Goal: Task Accomplishment & Management: Use online tool/utility

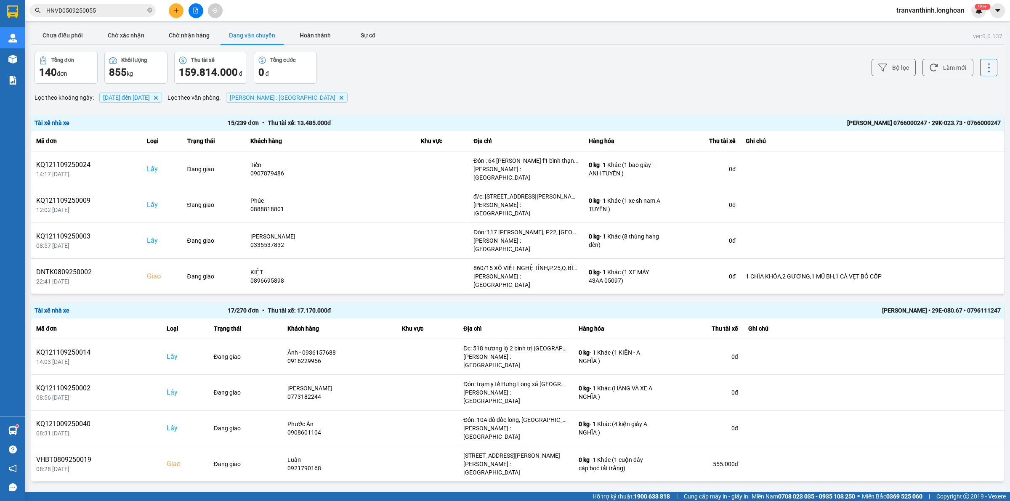
scroll to position [149, 0]
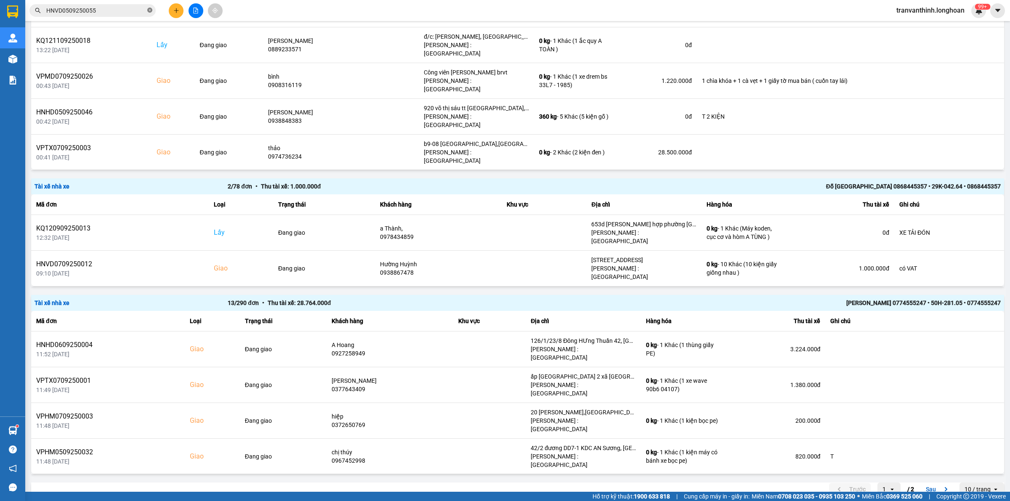
click at [151, 9] on icon "close-circle" at bounding box center [149, 10] width 5 height 5
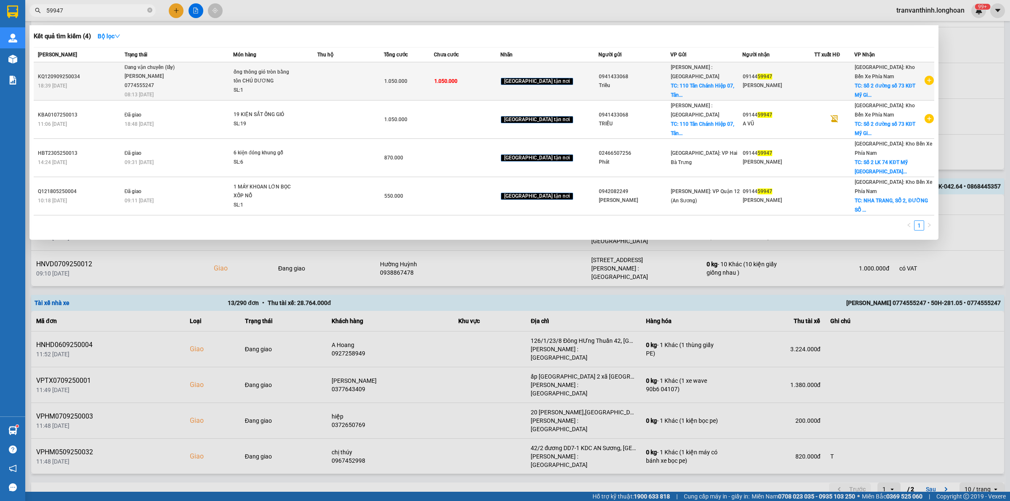
type input "59947"
click at [379, 80] on td at bounding box center [350, 81] width 67 height 38
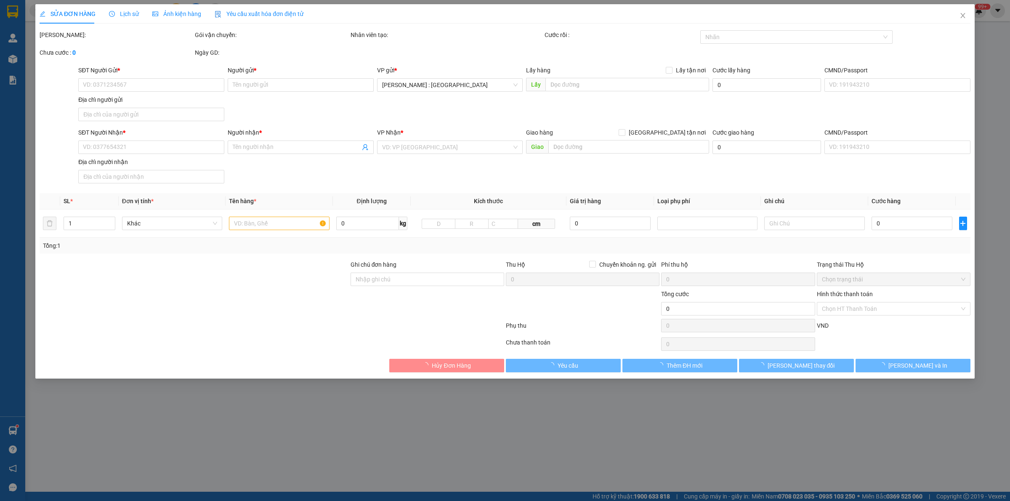
type input "0941433068"
type input "Triều"
checkbox input "true"
type input "110 Tân Chánh Hiệp 07, Tân Chánh Hiêp, Q.12, TP. HCM"
type input "0914459947"
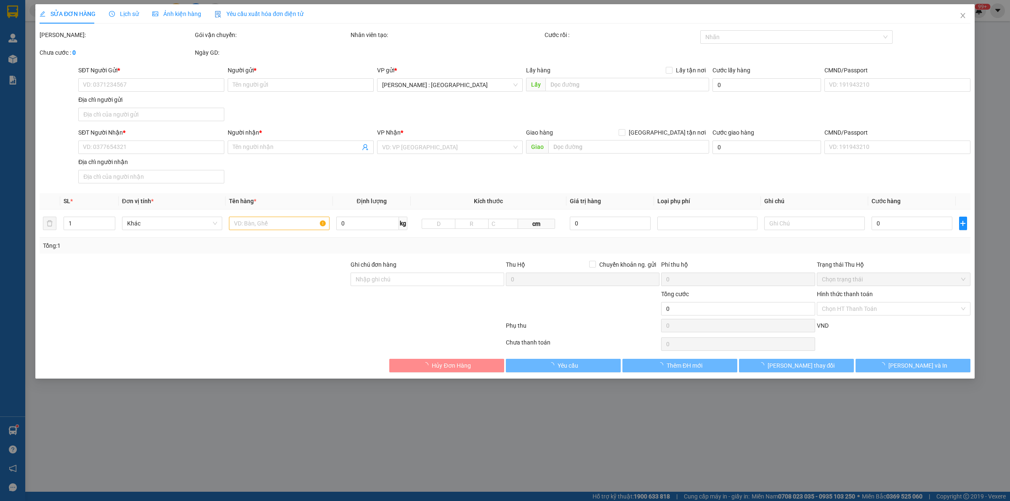
type input "[PERSON_NAME]"
checkbox input "true"
type input "Số 2 đường số 73 KĐT [GEOGRAPHIC_DATA], Xã [GEOGRAPHIC_DATA], [GEOGRAPHIC_DATA]…"
type input "1.050.000"
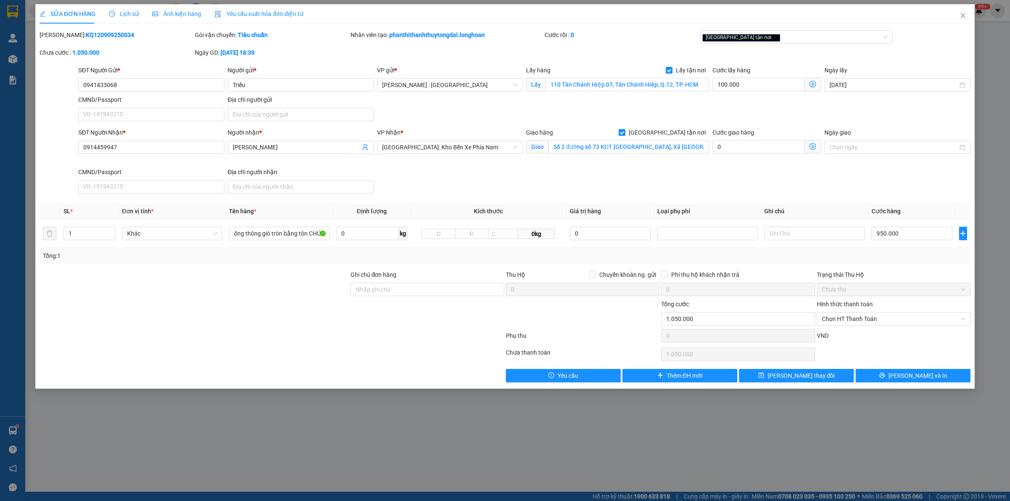
click at [87, 34] on b "KQ120909250034" at bounding box center [110, 35] width 48 height 7
copy b "KQ120909250034"
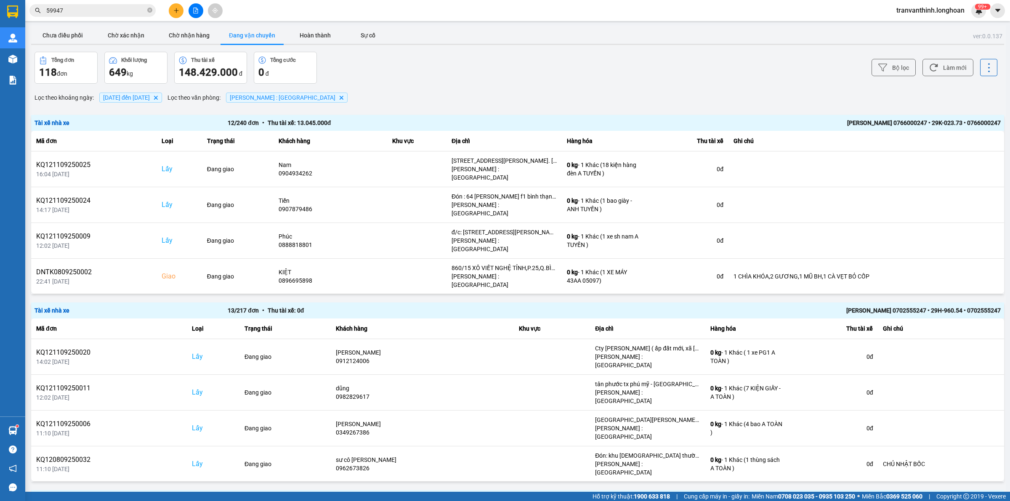
scroll to position [341, 0]
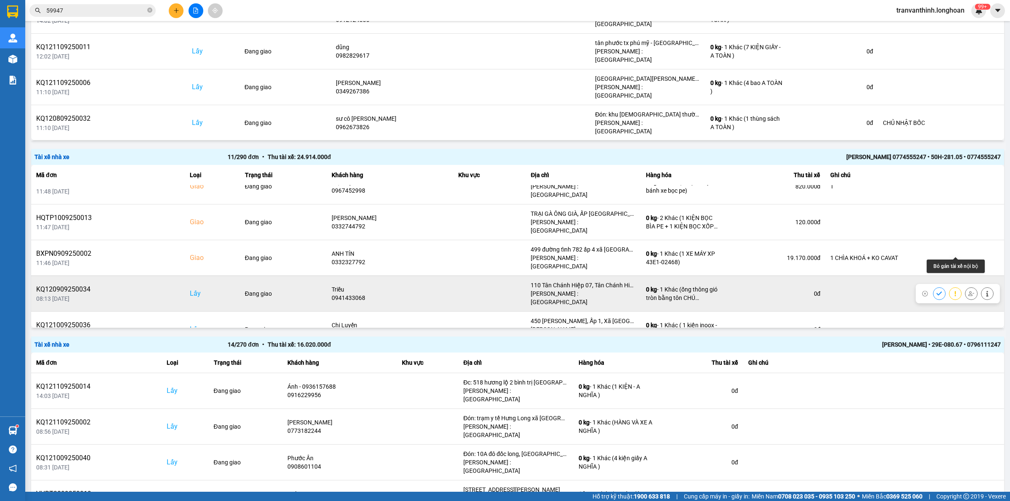
click at [969, 291] on icon at bounding box center [972, 293] width 6 height 5
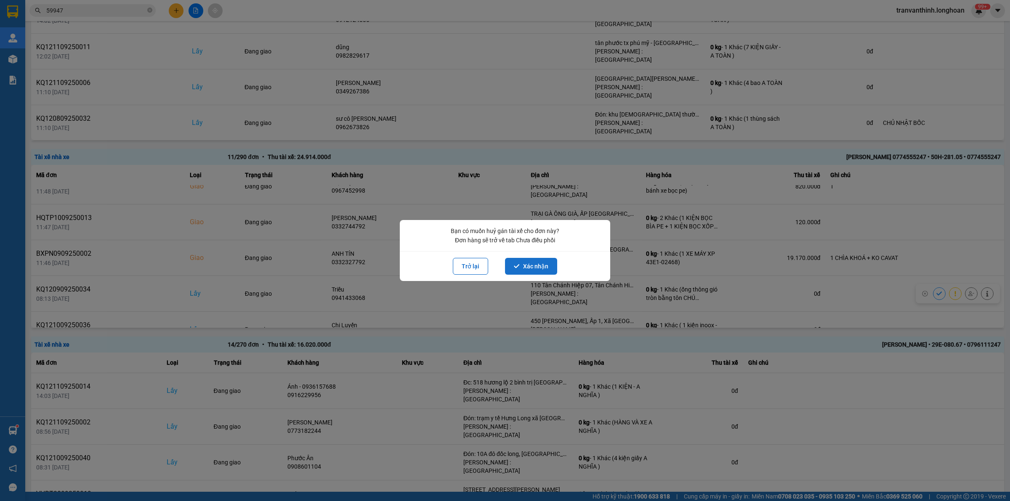
click at [525, 265] on button "Xác nhận" at bounding box center [531, 266] width 52 height 17
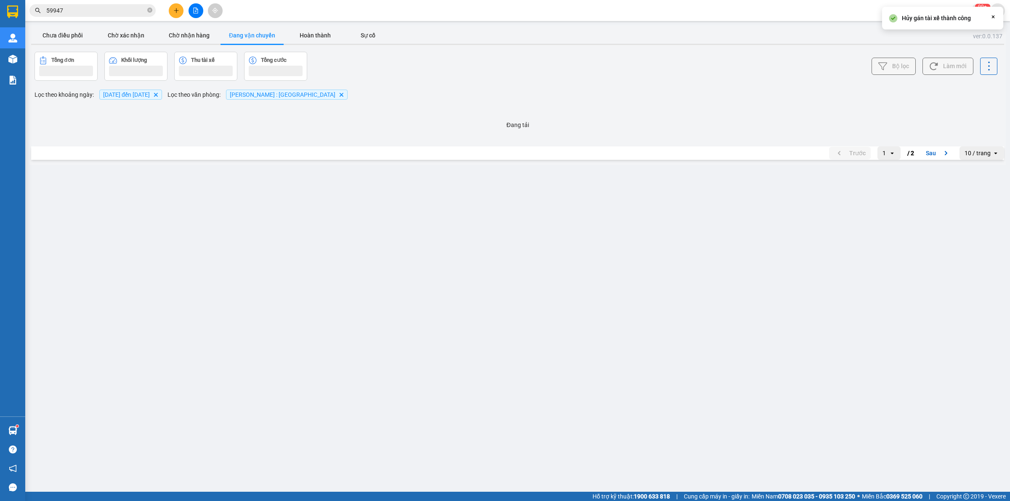
scroll to position [0, 0]
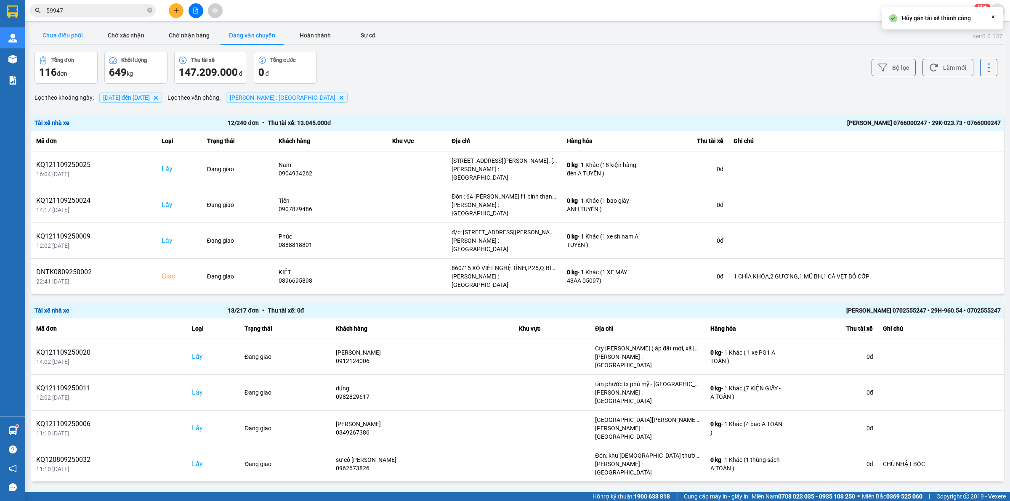
click at [55, 32] on button "Chưa điều phối" at bounding box center [62, 35] width 63 height 17
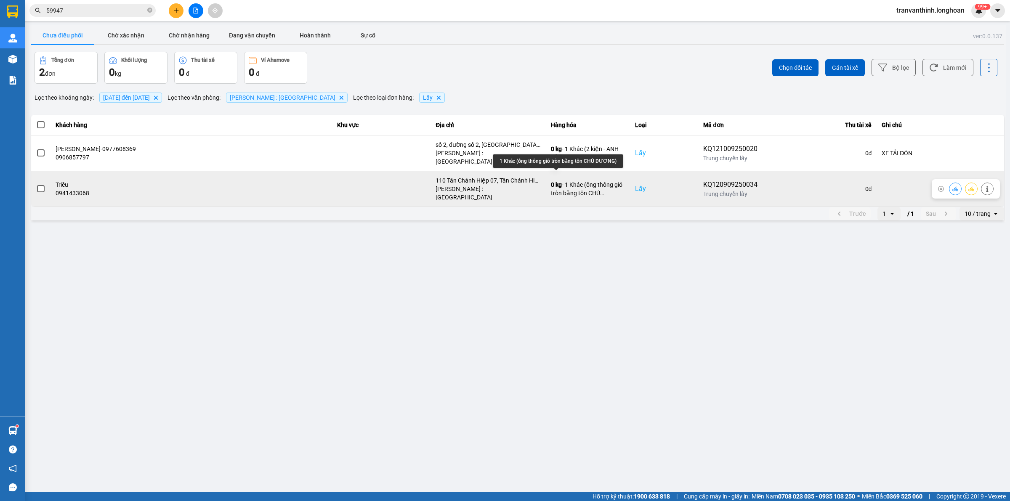
click at [569, 181] on div "0 kg - 1 Khác (ống thông gió tròn bằng tôn CHÚ DƯƠNG)" at bounding box center [588, 189] width 74 height 17
click at [971, 186] on icon at bounding box center [972, 188] width 6 height 5
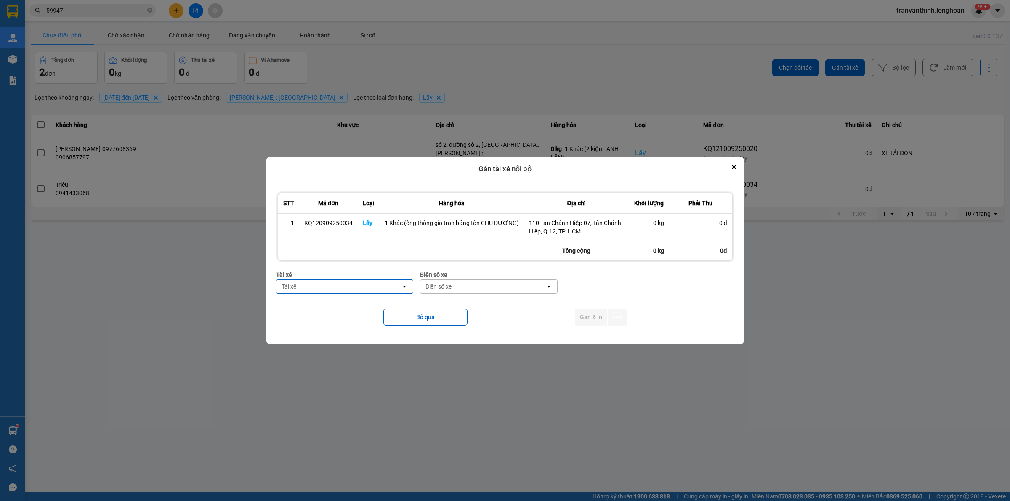
click at [336, 281] on div "Tài xế" at bounding box center [339, 286] width 125 height 13
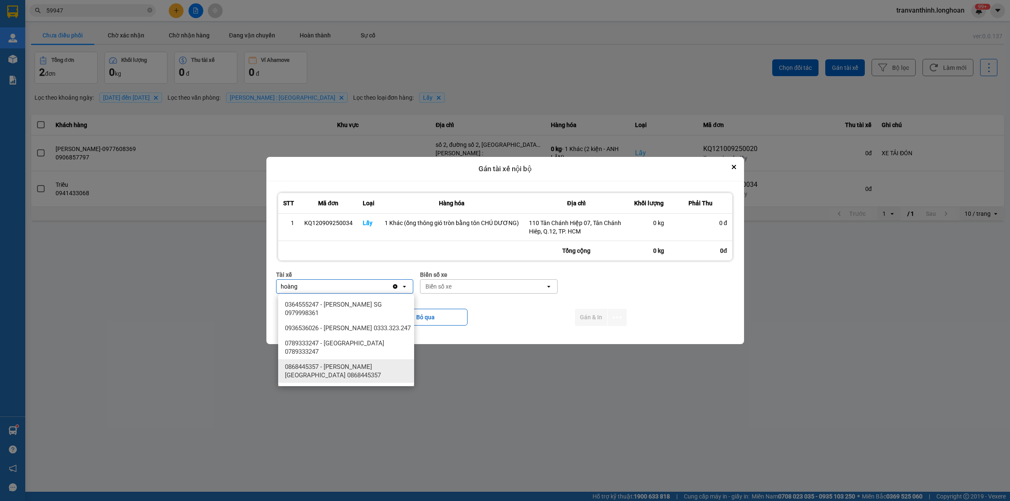
type input "hoàng"
drag, startPoint x: 379, startPoint y: 373, endPoint x: 436, endPoint y: 363, distance: 58.1
click at [378, 373] on span "0868445357 - [PERSON_NAME][GEOGRAPHIC_DATA] 0868445357" at bounding box center [348, 371] width 126 height 17
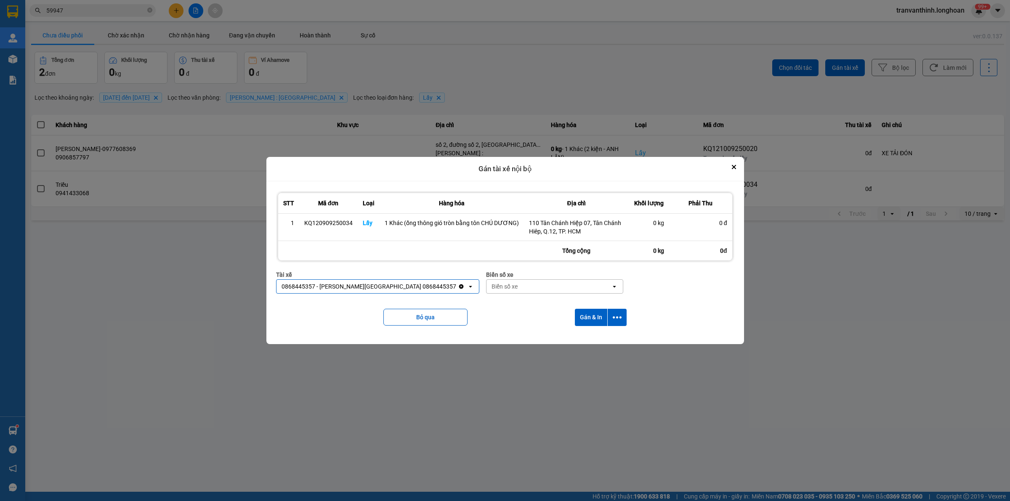
click at [543, 282] on div "Biển số xe" at bounding box center [549, 286] width 125 height 13
type input "64"
click at [485, 302] on span "29K-042.64" at bounding box center [470, 305] width 31 height 8
click at [618, 316] on icon "dialog" at bounding box center [617, 317] width 9 height 9
click at [588, 341] on span "Chỉ gán tài" at bounding box center [584, 340] width 28 height 8
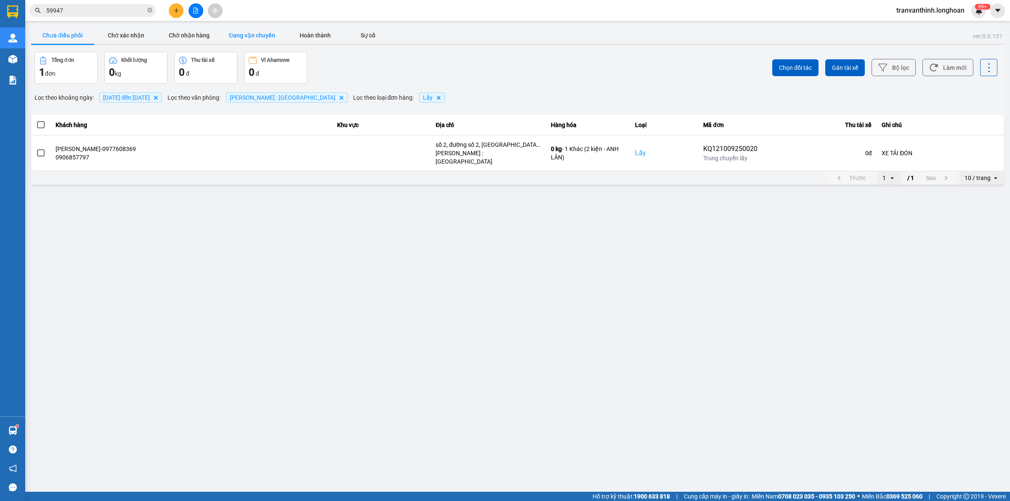
click at [269, 36] on button "Đang vận chuyển" at bounding box center [252, 35] width 63 height 17
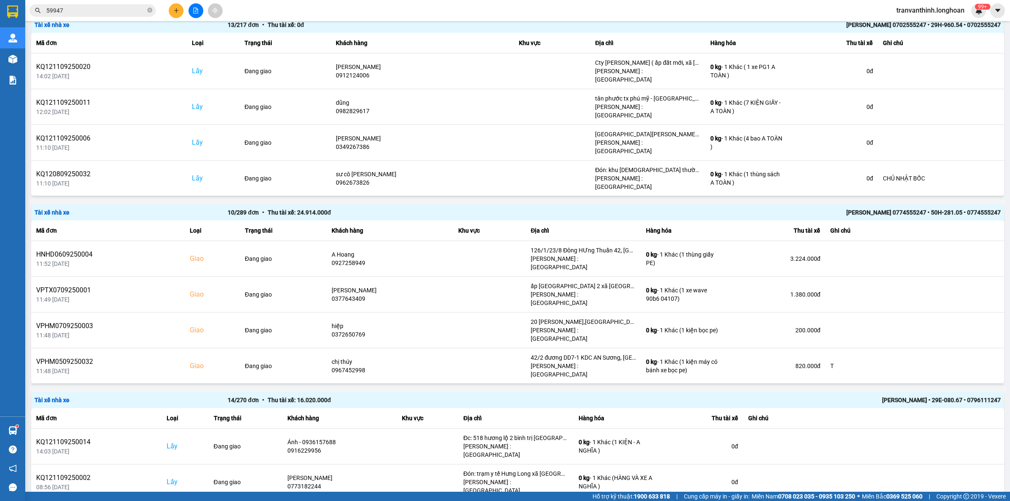
scroll to position [351, 0]
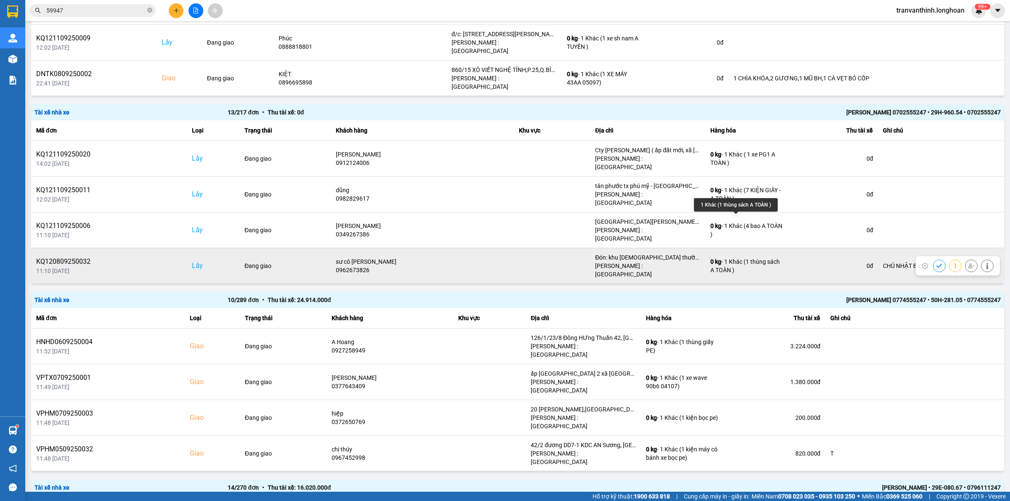
click at [739, 258] on div "0 kg - 1 Khác (1 thùng sách A TOÀN )" at bounding box center [748, 266] width 74 height 17
click at [737, 258] on div "0 kg - 1 Khác (1 thùng sách A TOÀN )" at bounding box center [748, 266] width 74 height 17
click at [735, 258] on div "0 kg - 1 Khác (1 thùng sách A TOÀN )" at bounding box center [748, 266] width 74 height 17
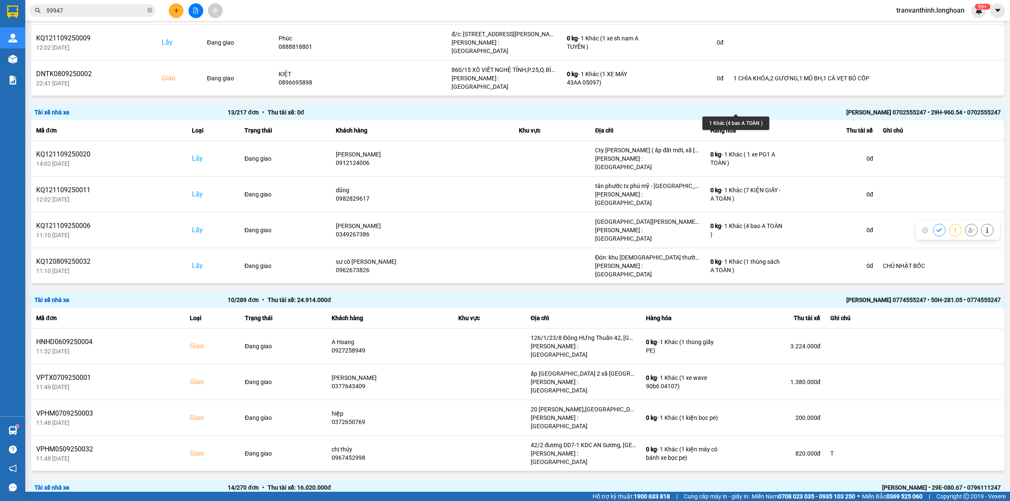
scroll to position [88, 0]
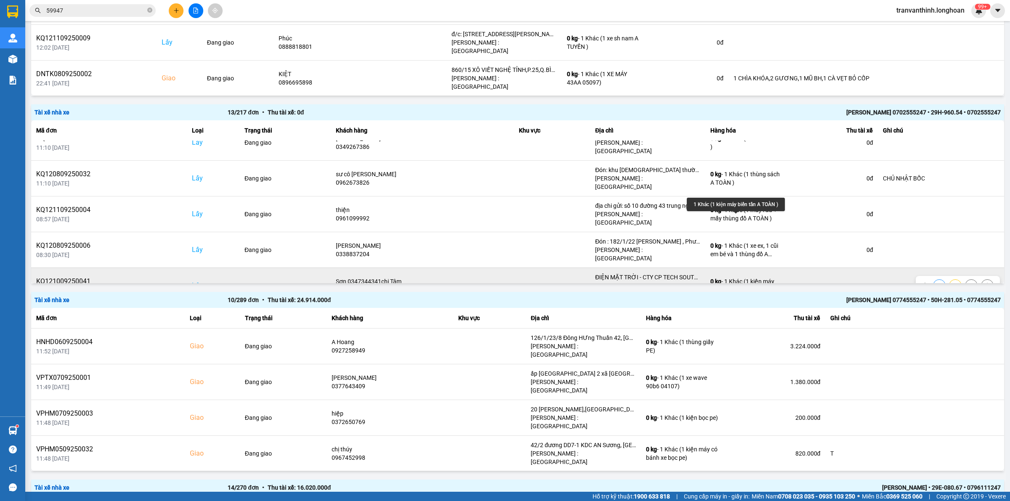
click at [731, 277] on div "0 kg - 1 Khác (1 kiện máy biến tần A TOÀN )" at bounding box center [748, 285] width 74 height 17
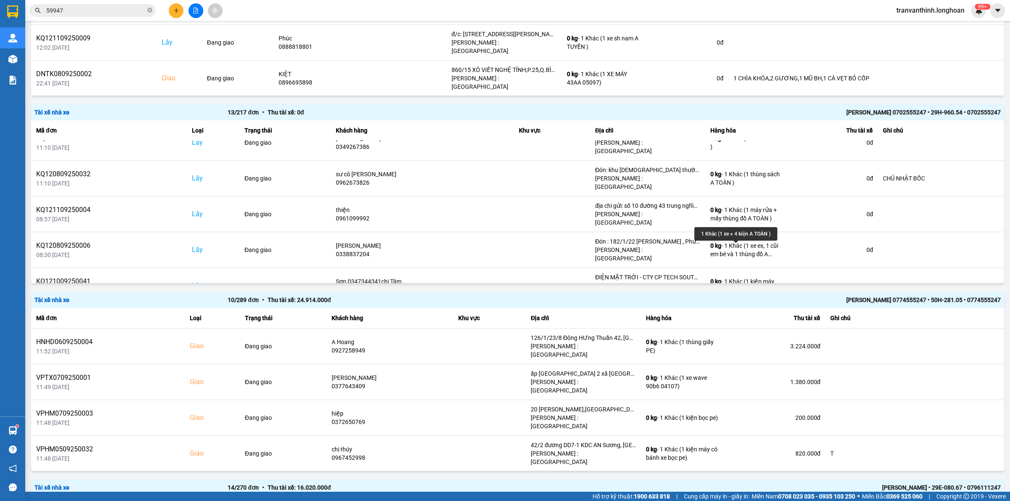
click at [746, 313] on div "0 kg - 1 Khác (1 xe + 4 kiện A TOÀN )" at bounding box center [748, 321] width 74 height 17
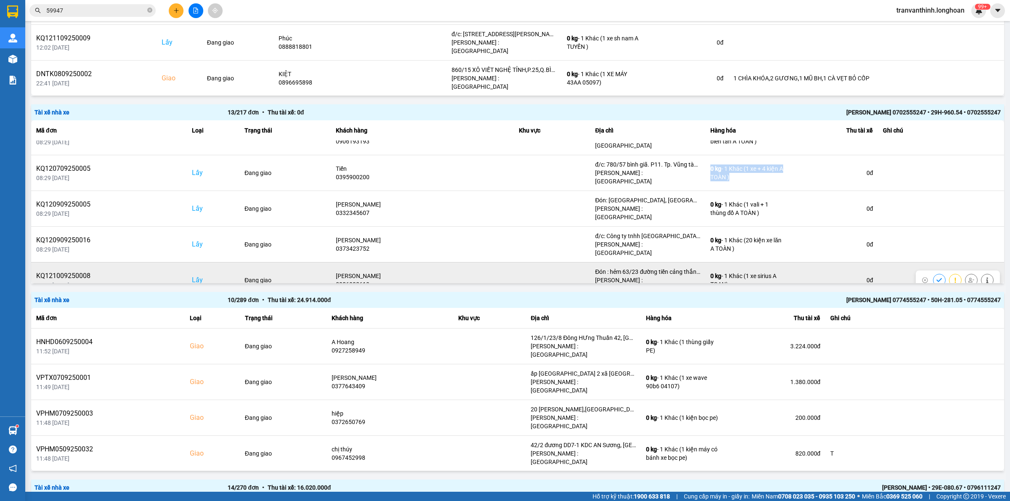
scroll to position [148, 0]
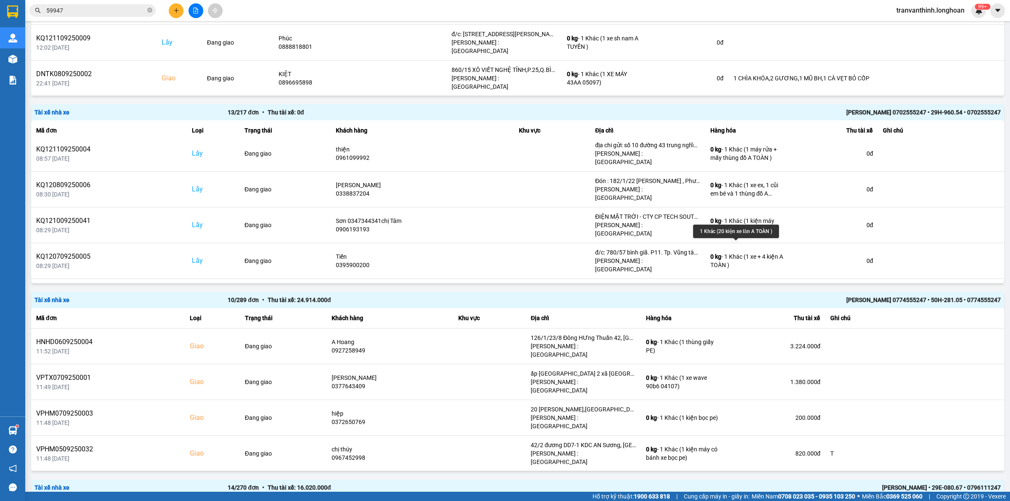
click at [752, 324] on div "0 kg - 1 Khác (20 kiện xe lăn A TOÀN )" at bounding box center [748, 332] width 74 height 17
click at [969, 330] on icon at bounding box center [972, 333] width 6 height 6
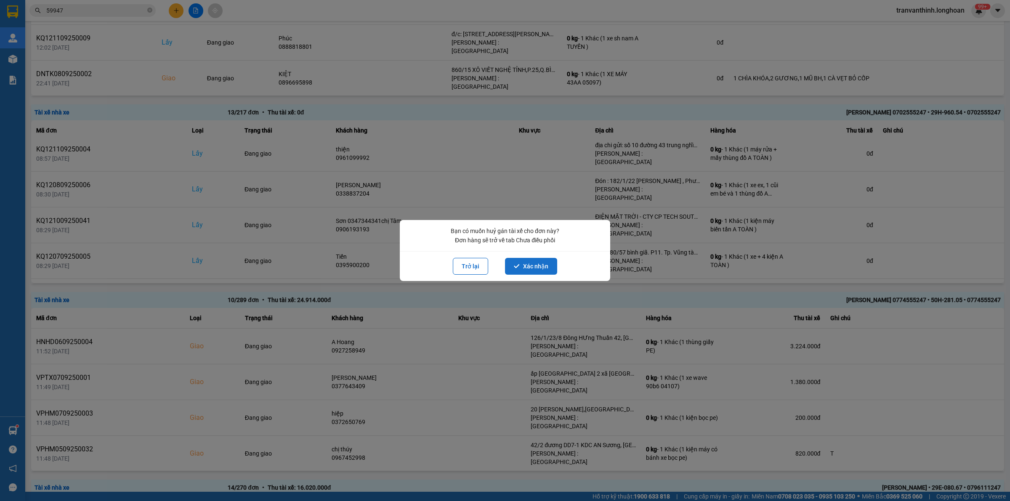
click at [524, 263] on button "Xác nhận" at bounding box center [531, 266] width 52 height 17
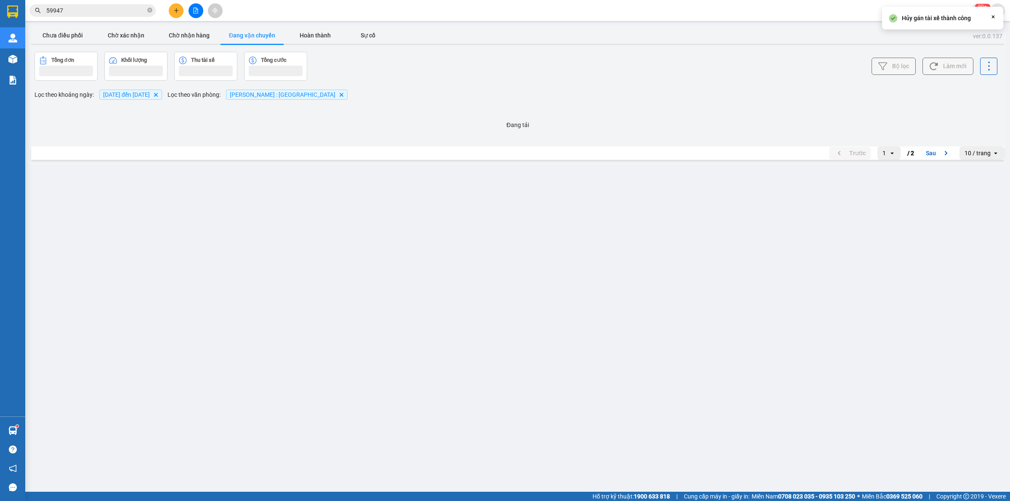
scroll to position [0, 0]
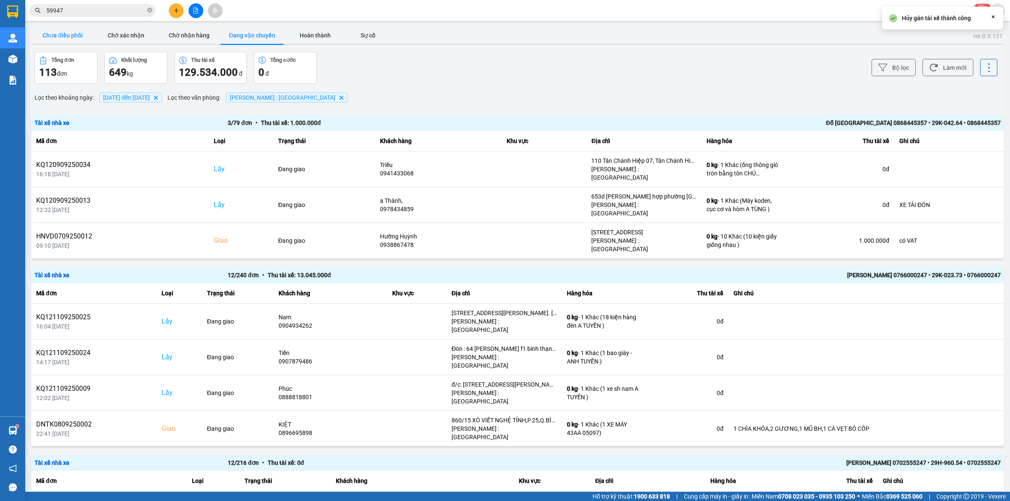
click at [61, 36] on button "Chưa điều phối" at bounding box center [62, 35] width 63 height 17
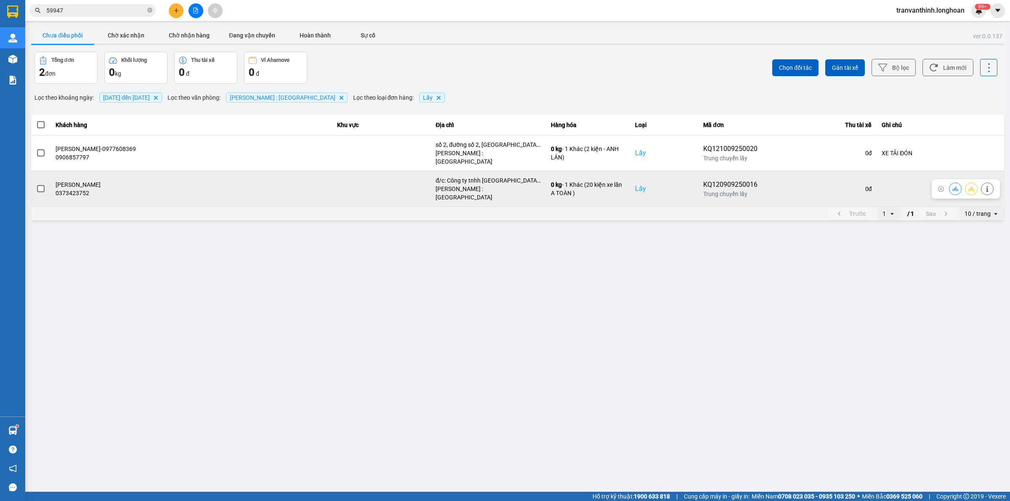
click at [38, 185] on span at bounding box center [41, 189] width 8 height 8
click at [36, 184] on input "checkbox" at bounding box center [36, 184] width 0 height 0
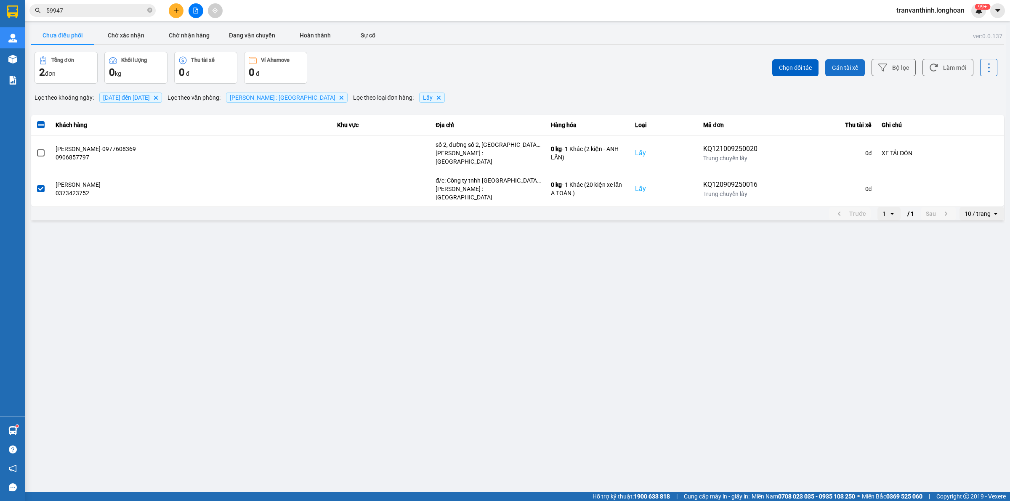
drag, startPoint x: 849, startPoint y: 60, endPoint x: 812, endPoint y: 85, distance: 45.1
click at [848, 60] on button "Gán tài xế" at bounding box center [845, 67] width 40 height 17
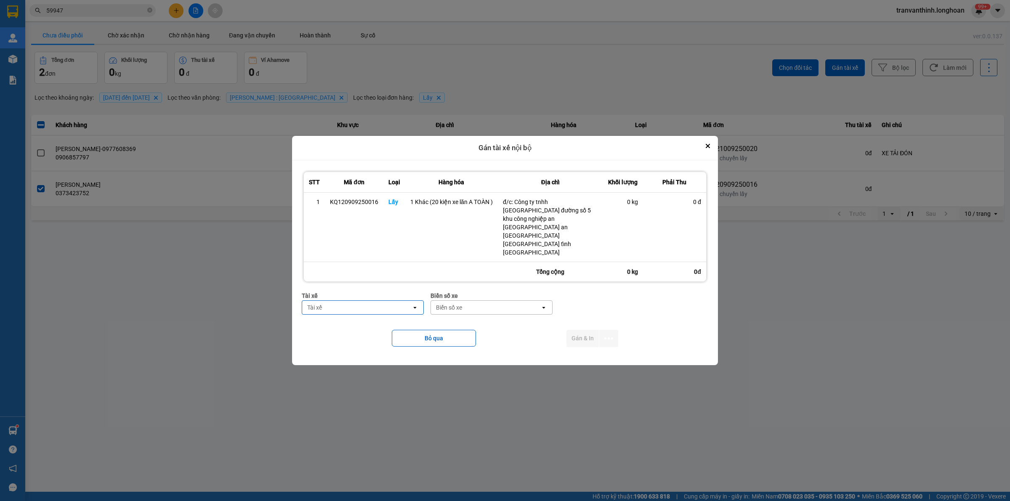
click at [363, 301] on div "Tài xế" at bounding box center [356, 307] width 109 height 13
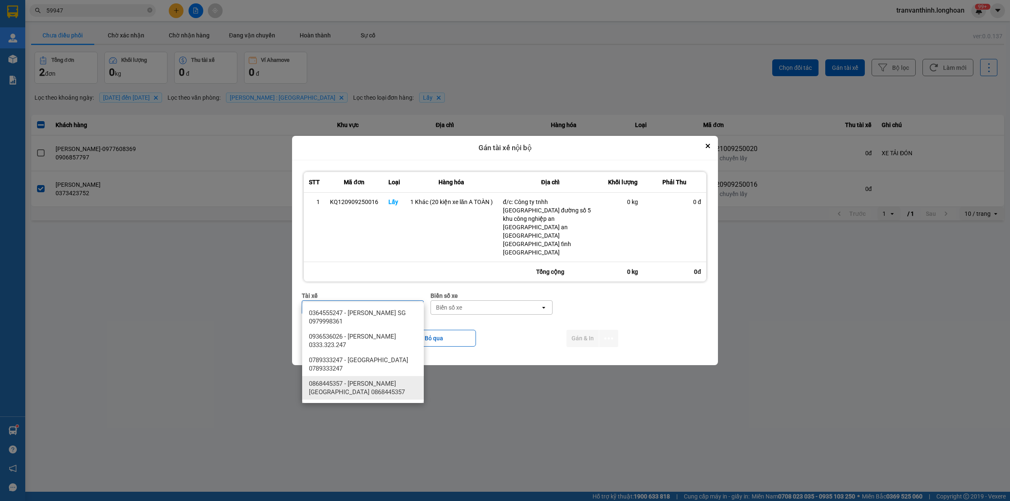
type input "hoàng"
drag, startPoint x: 398, startPoint y: 391, endPoint x: 546, endPoint y: 331, distance: 159.9
click at [398, 392] on span "0868445357 - [PERSON_NAME][GEOGRAPHIC_DATA] 0868445357" at bounding box center [365, 388] width 112 height 17
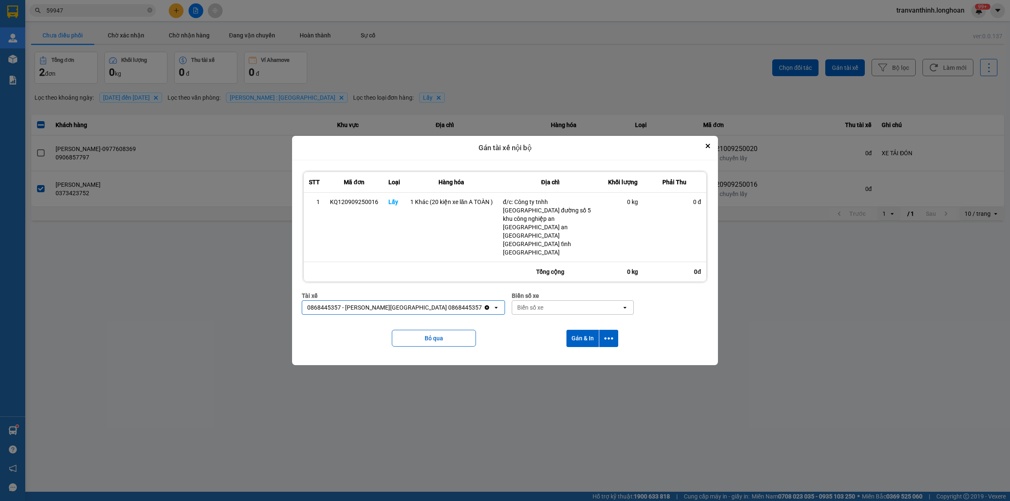
click at [525, 301] on div "Biển số xe" at bounding box center [566, 307] width 109 height 13
type input "64"
click at [531, 316] on div "29K-042.64" at bounding box center [533, 313] width 122 height 15
click at [609, 334] on icon "dialog" at bounding box center [608, 338] width 9 height 9
click at [582, 352] on span "Chỉ gán tài" at bounding box center [575, 349] width 28 height 8
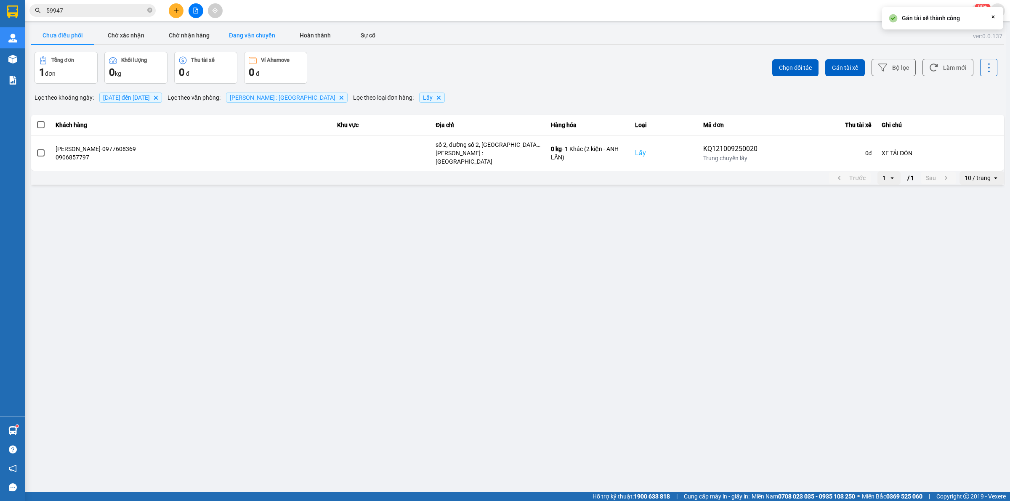
click at [241, 30] on button "Đang vận chuyển" at bounding box center [252, 35] width 63 height 17
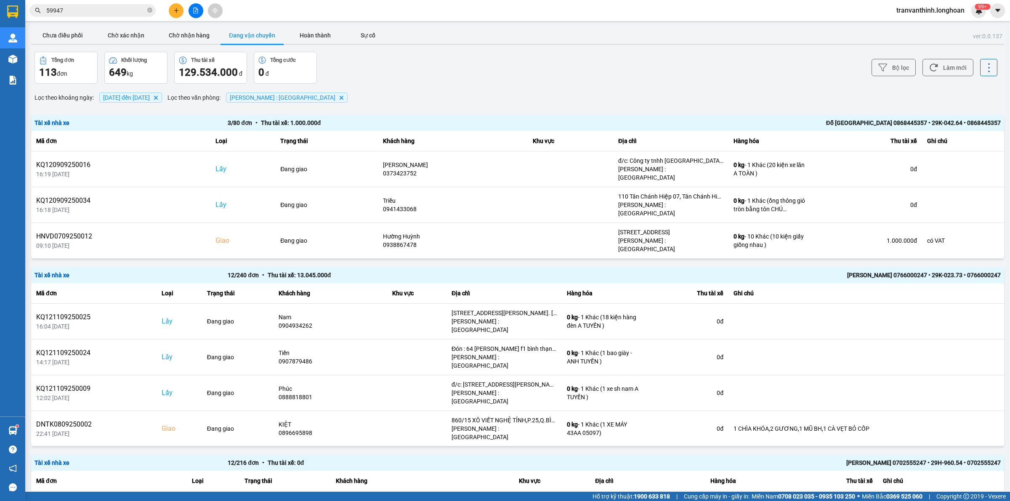
click at [771, 120] on div "Đỗ [GEOGRAPHIC_DATA] 0868445357 • 29K-042.64 • 0868445357" at bounding box center [808, 122] width 386 height 9
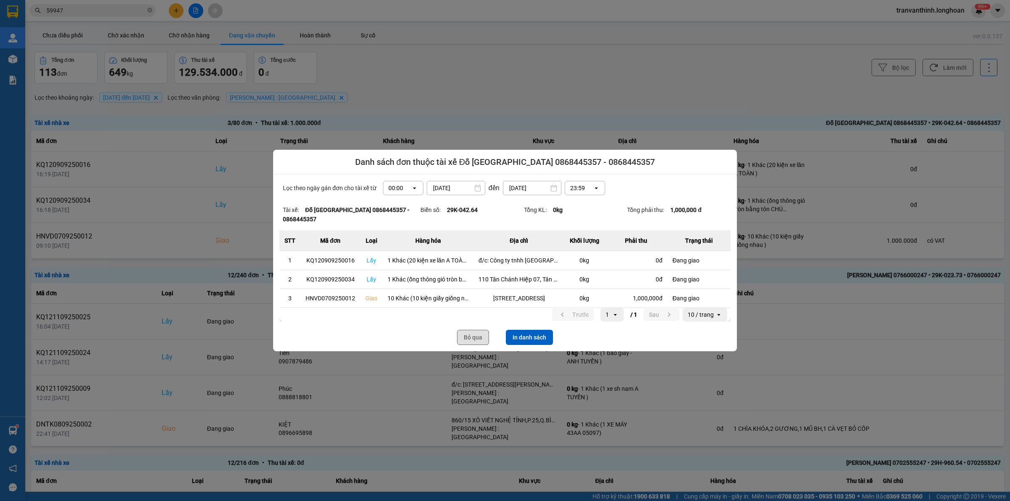
click at [472, 338] on button "Bỏ qua" at bounding box center [473, 337] width 32 height 15
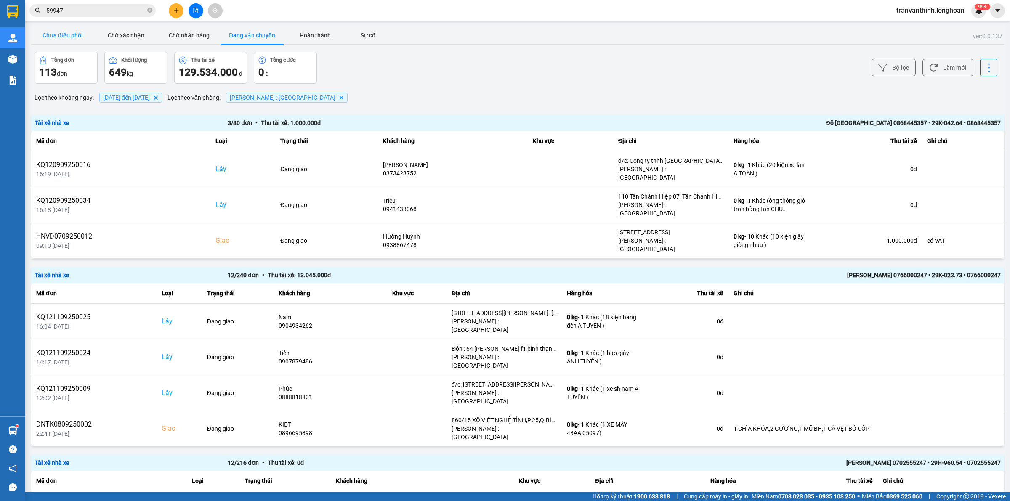
click at [66, 33] on button "Chưa điều phối" at bounding box center [62, 35] width 63 height 17
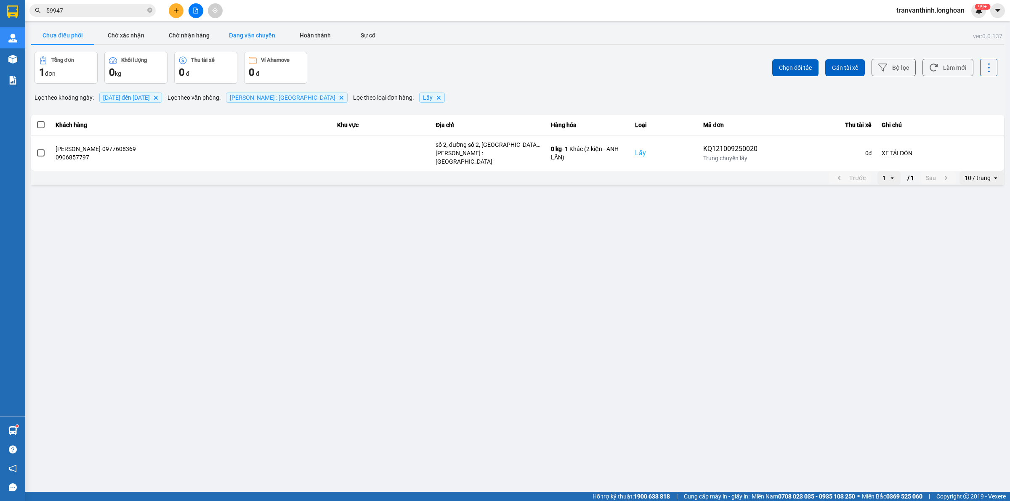
click at [234, 34] on button "Đang vận chuyển" at bounding box center [252, 35] width 63 height 17
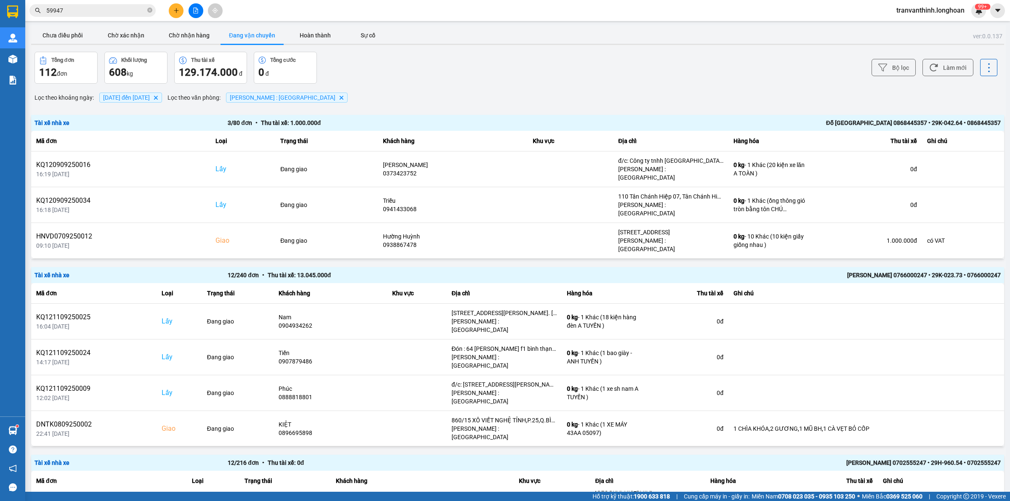
drag, startPoint x: 45, startPoint y: 28, endPoint x: 70, endPoint y: 52, distance: 34.2
click at [44, 28] on button "Chưa điều phối" at bounding box center [62, 35] width 63 height 17
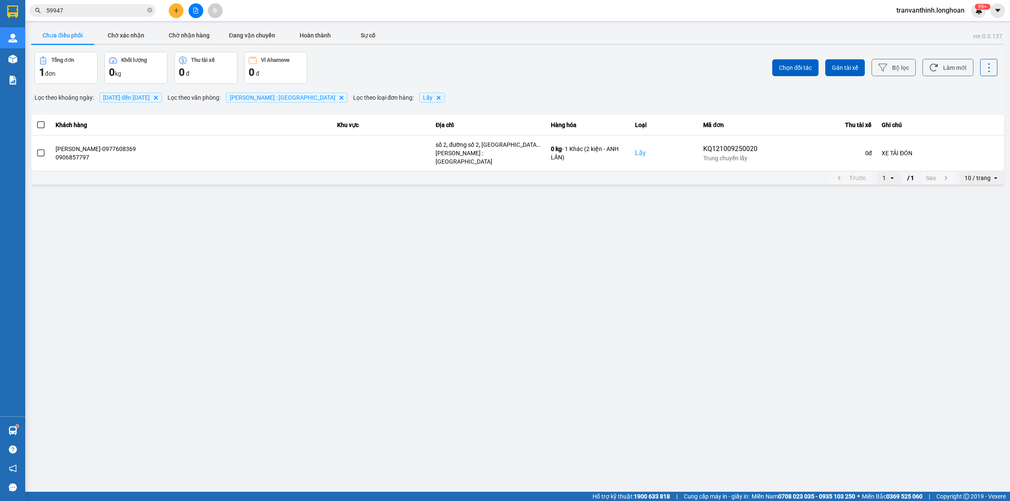
click at [154, 102] on span "[DATE] đến [DATE] [GEOGRAPHIC_DATA]" at bounding box center [130, 98] width 63 height 10
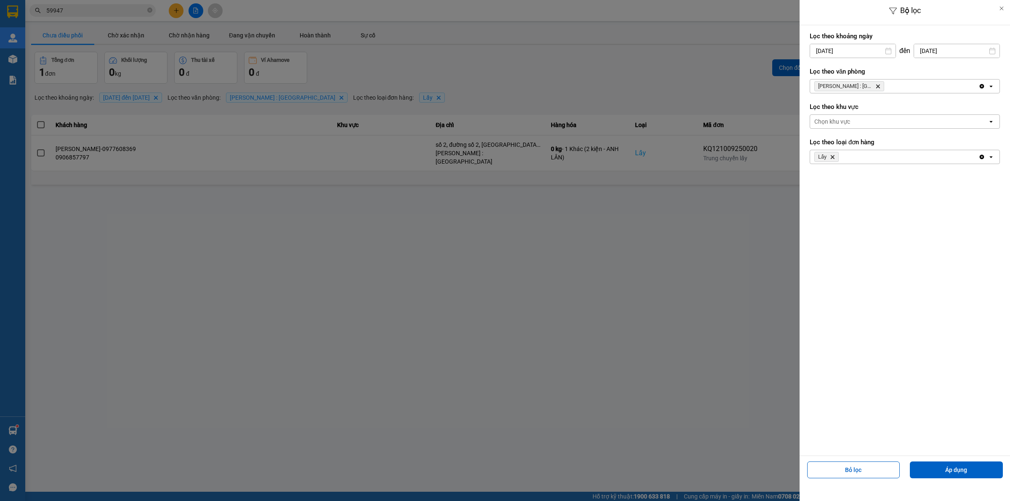
click at [832, 157] on icon "Delete" at bounding box center [832, 156] width 5 height 5
click at [835, 158] on div "Chọn loại đơn" at bounding box center [832, 157] width 36 height 8
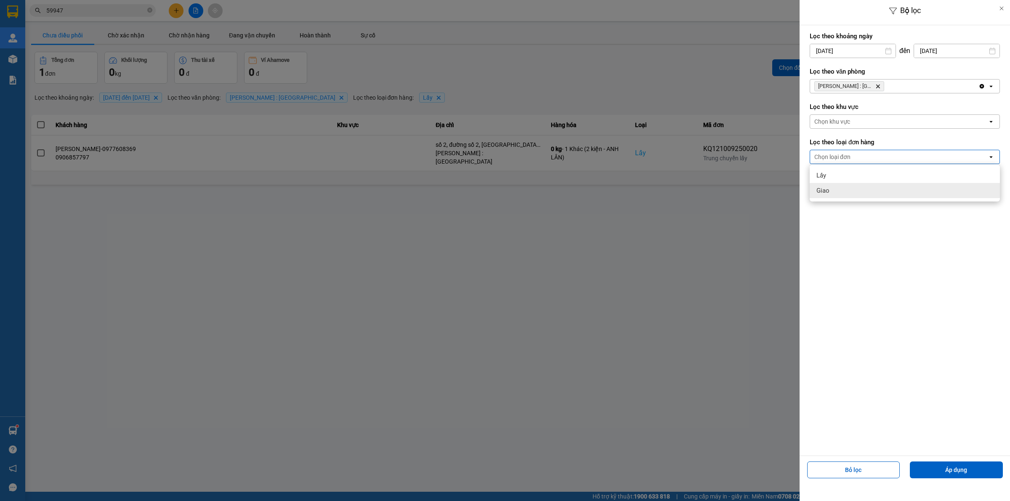
click at [833, 192] on div "Giao" at bounding box center [905, 190] width 190 height 15
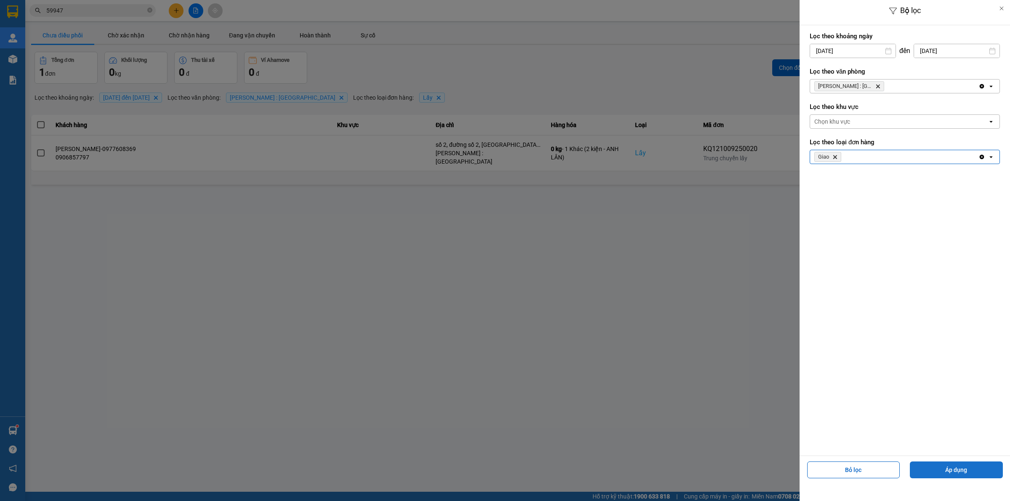
click at [976, 471] on button "Áp dụng" at bounding box center [956, 470] width 93 height 17
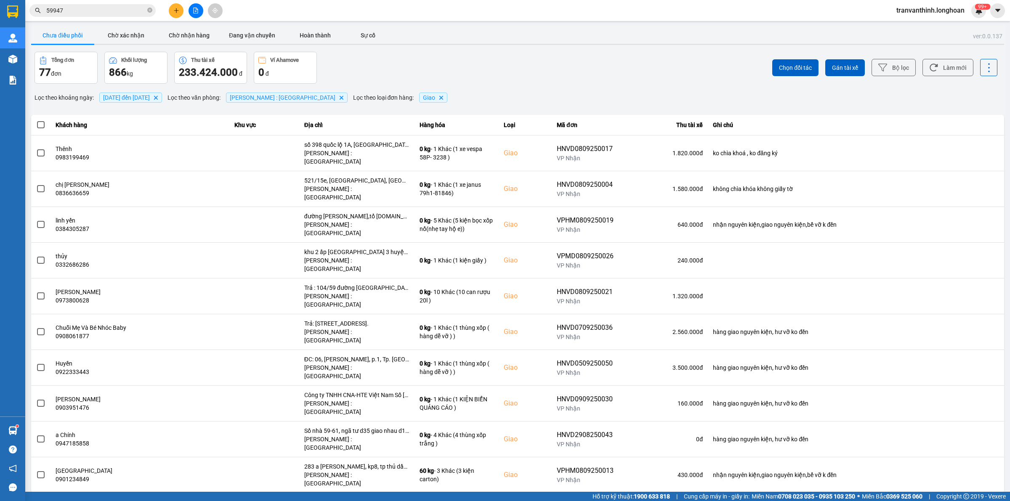
drag, startPoint x: 982, startPoint y: 432, endPoint x: 985, endPoint y: 445, distance: 13.9
click at [981, 496] on div "10 / trang" at bounding box center [978, 500] width 26 height 8
click at [980, 419] on div "100 / trang" at bounding box center [982, 416] width 31 height 8
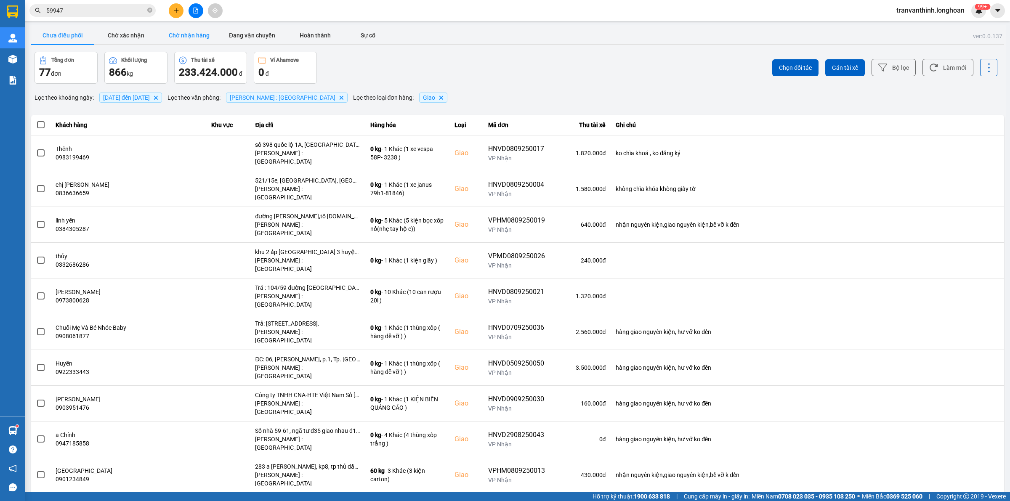
click at [186, 37] on button "Chờ nhận hàng" at bounding box center [188, 35] width 63 height 17
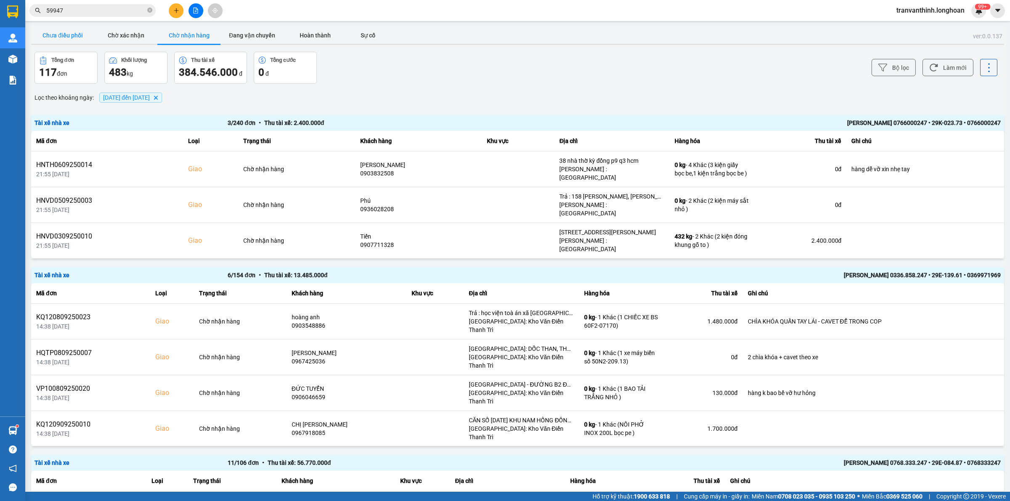
scroll to position [1442, 0]
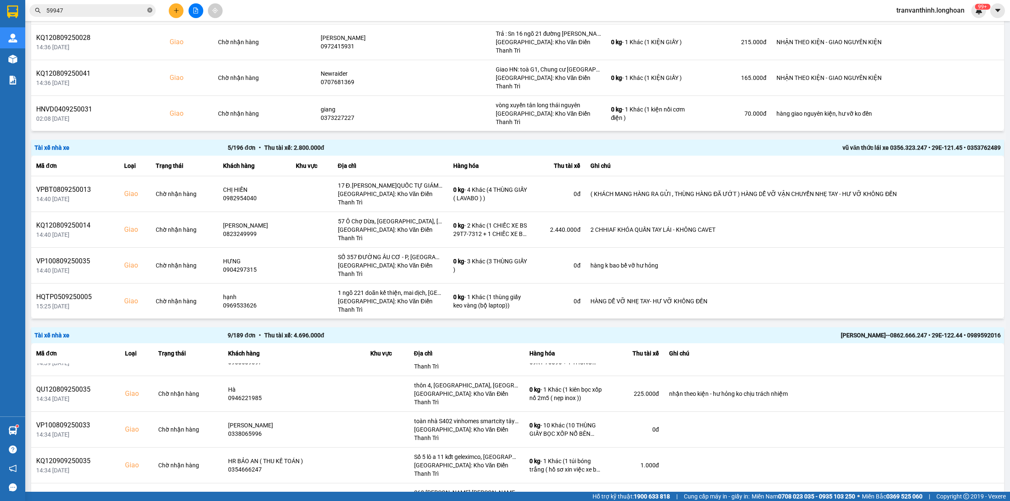
click at [150, 11] on icon "close-circle" at bounding box center [149, 10] width 5 height 5
type input "22"
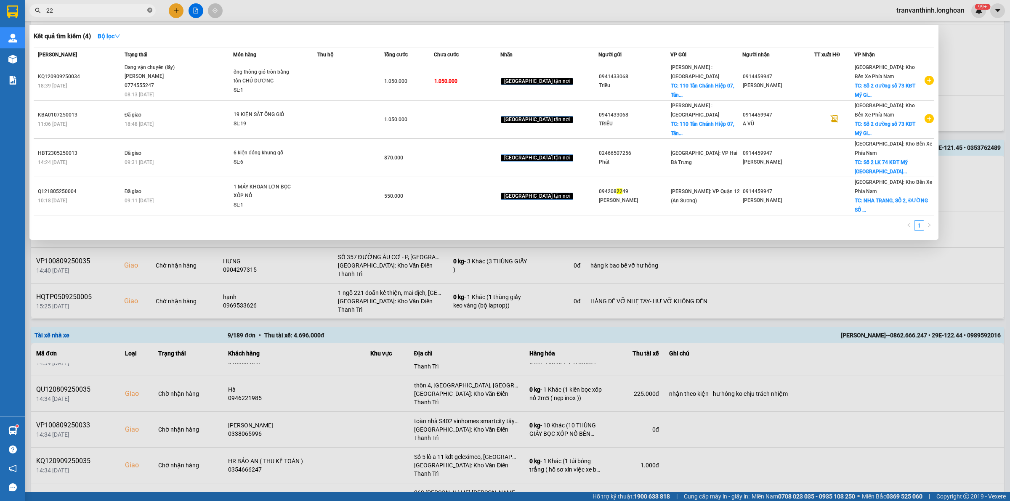
click at [149, 13] on span at bounding box center [149, 11] width 5 height 8
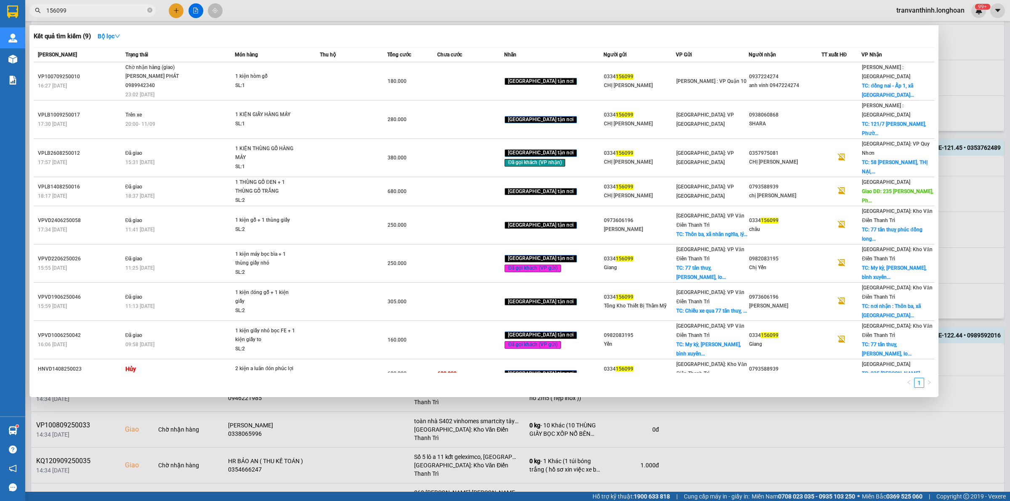
type input "156099"
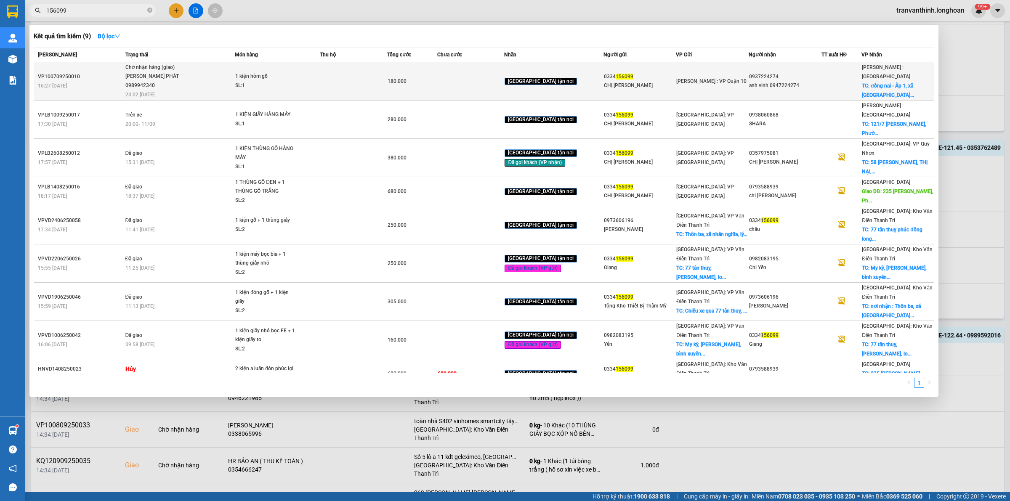
click at [817, 81] on div "anh vinh 0947224274" at bounding box center [785, 85] width 72 height 9
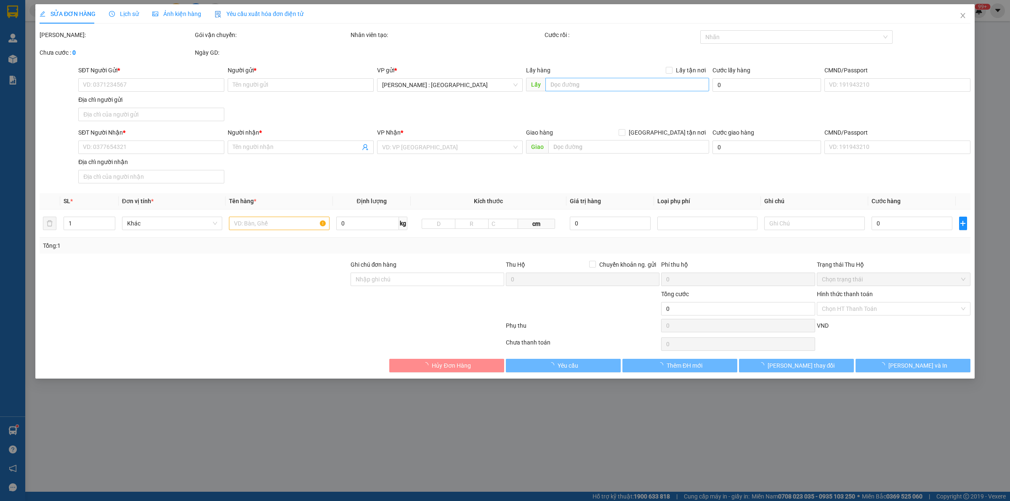
type input "0334156099"
type input "CHỊ [PERSON_NAME]"
type input "0937224274"
type input "anh vinh 0947224274"
checkbox input "true"
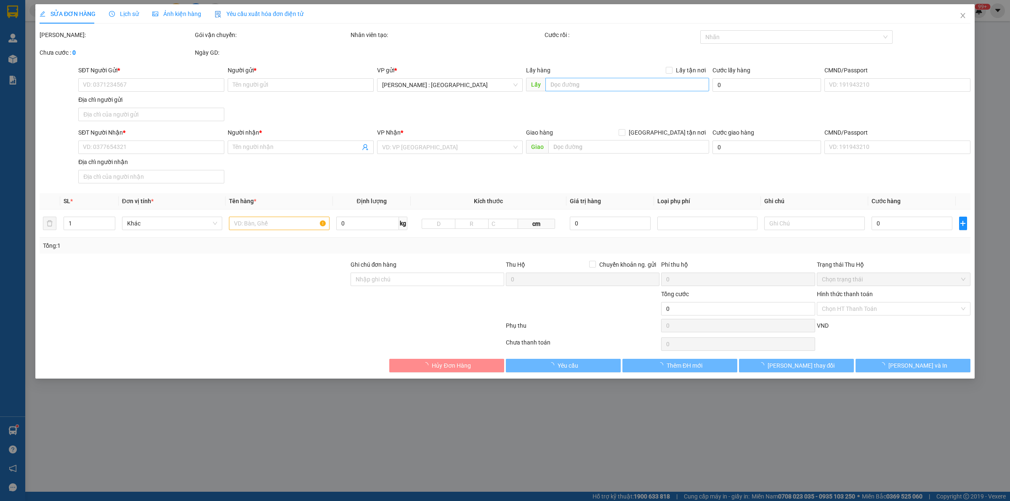
type input "đồng nai - Ấp 1, xã [GEOGRAPHIC_DATA], [GEOGRAPHIC_DATA], [GEOGRAPHIC_DATA]"
type input "hàng k bao bể vỡ hư hỏng"
type input "180.000"
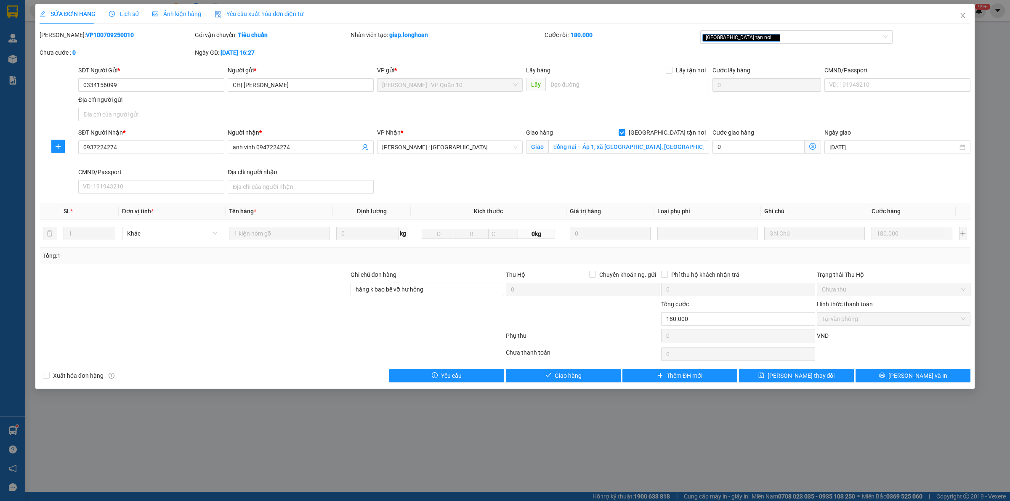
click at [86, 37] on b "VP100709250010" at bounding box center [110, 35] width 48 height 7
copy b "VP100709250010"
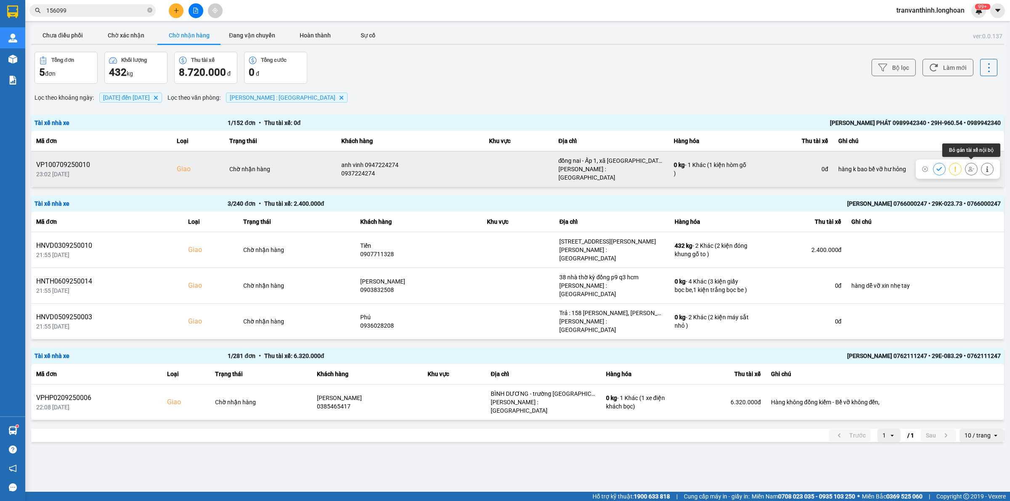
click at [972, 167] on icon at bounding box center [972, 169] width 6 height 5
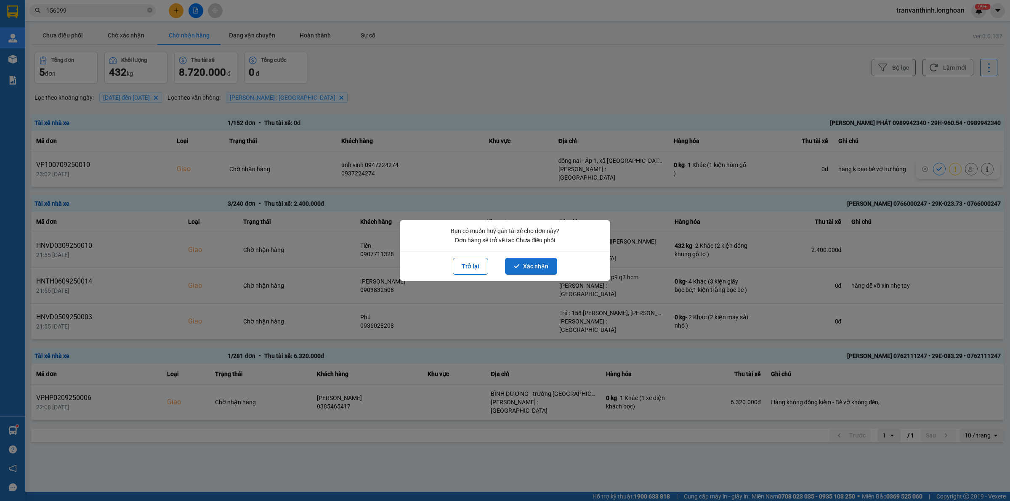
drag, startPoint x: 536, startPoint y: 266, endPoint x: 520, endPoint y: 267, distance: 15.7
click at [535, 266] on button "Xác nhận" at bounding box center [531, 266] width 52 height 17
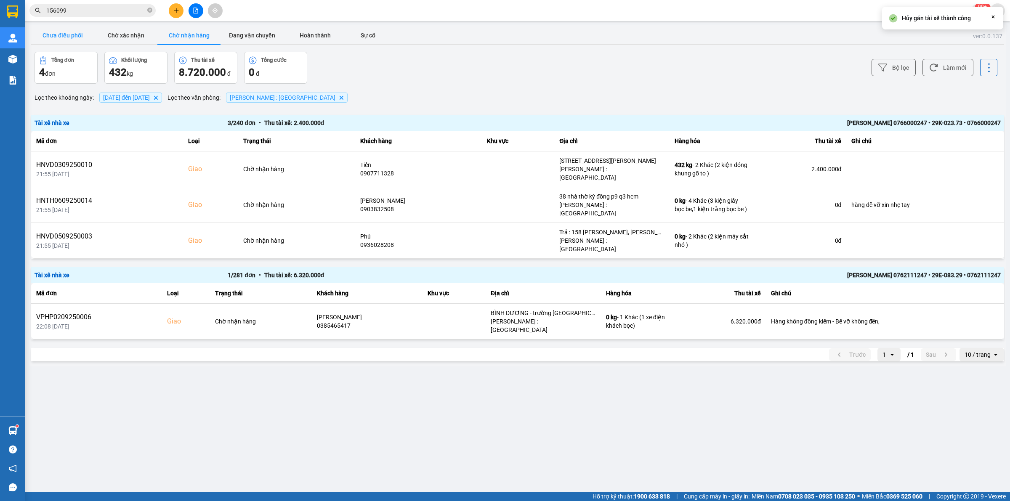
click at [67, 37] on button "Chưa điều phối" at bounding box center [62, 35] width 63 height 17
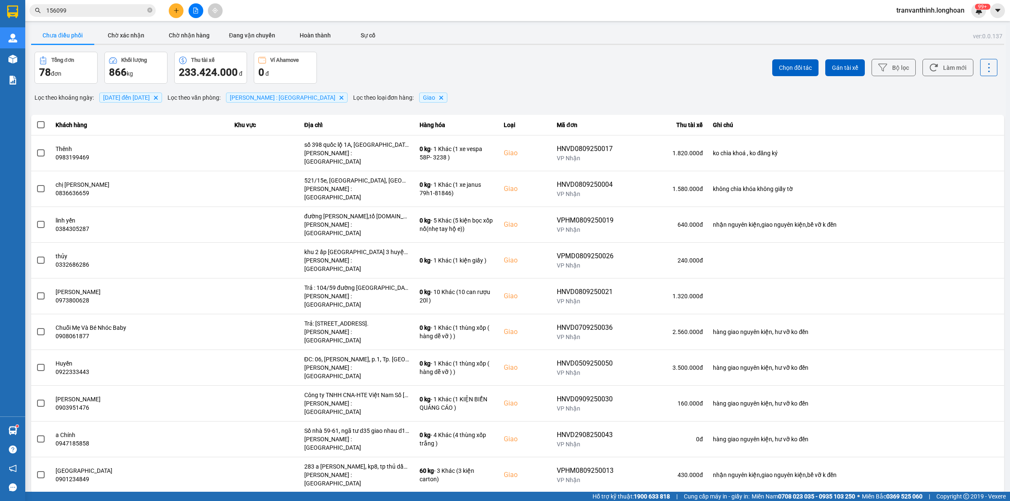
click at [974, 496] on div "10 / trang" at bounding box center [978, 500] width 26 height 8
click at [977, 419] on div "100 / trang" at bounding box center [982, 416] width 31 height 8
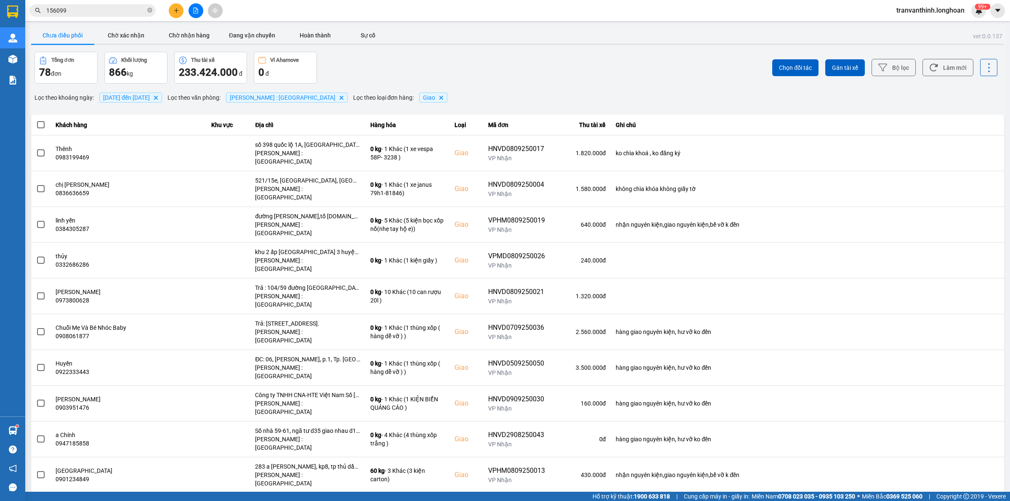
scroll to position [1881, 0]
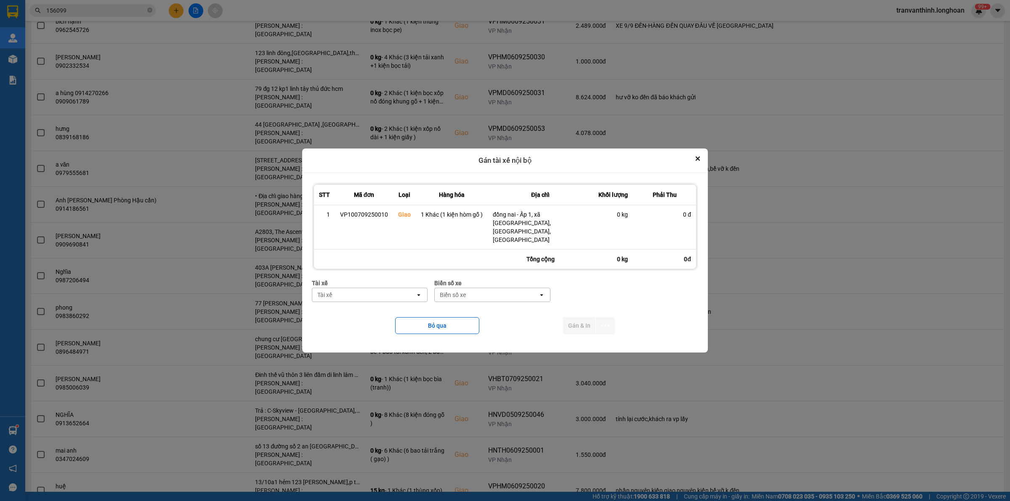
click at [341, 288] on div "Tài xế" at bounding box center [363, 294] width 103 height 13
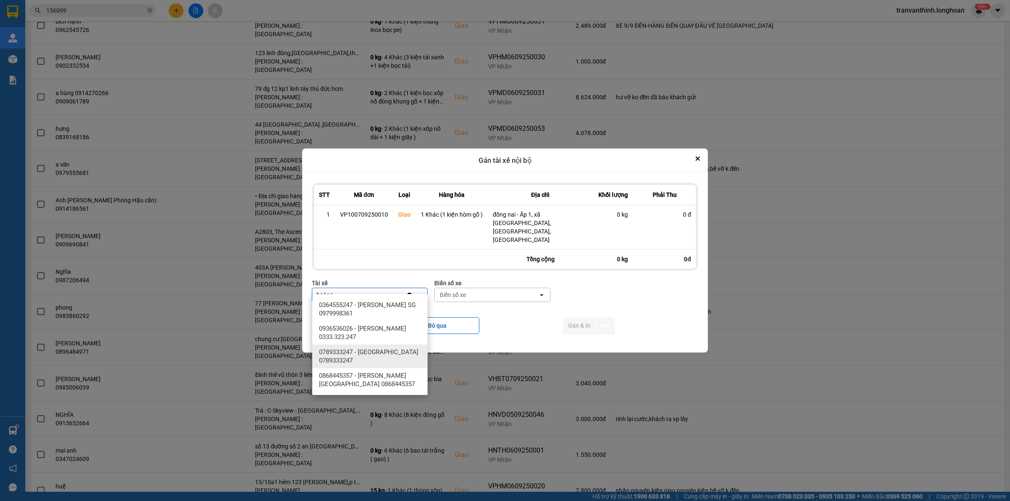
type input "hoàng"
click at [384, 381] on span "0868445357 - [PERSON_NAME][GEOGRAPHIC_DATA] 0868445357" at bounding box center [371, 380] width 105 height 17
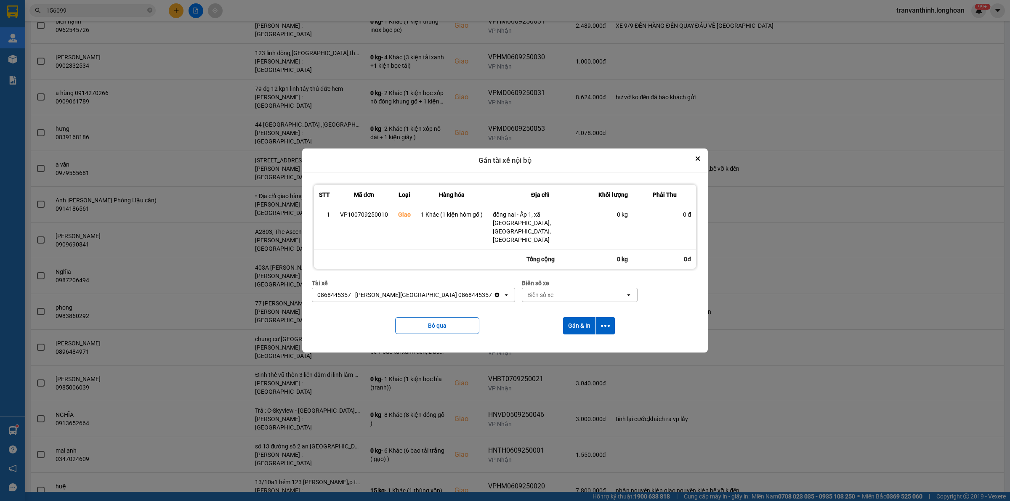
click at [527, 291] on div "Biển số xe" at bounding box center [540, 295] width 26 height 8
type input "64"
click at [511, 308] on span "29K-042.64" at bounding box center [505, 305] width 31 height 8
drag, startPoint x: 604, startPoint y: 313, endPoint x: 604, endPoint y: 320, distance: 7.2
click at [605, 322] on icon "dialog" at bounding box center [605, 326] width 9 height 9
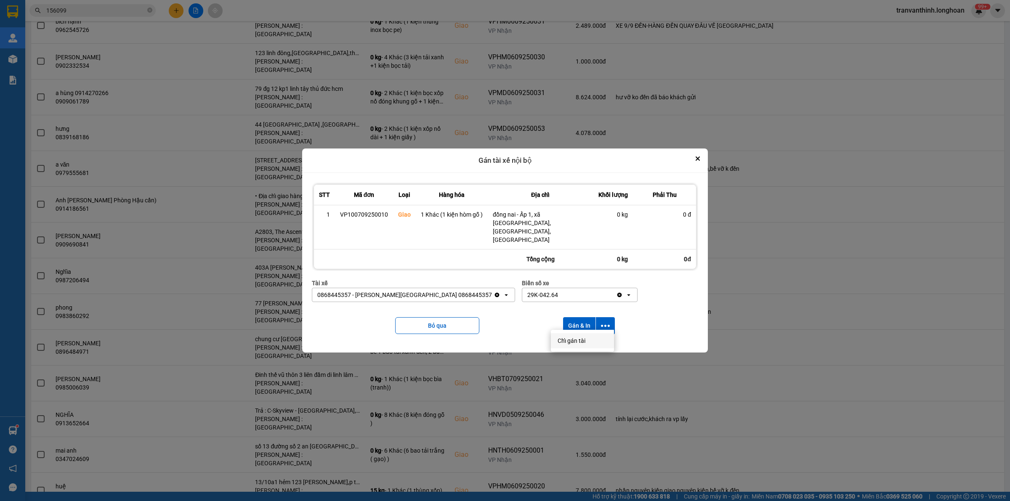
click at [573, 339] on span "Chỉ gán tài" at bounding box center [572, 341] width 28 height 8
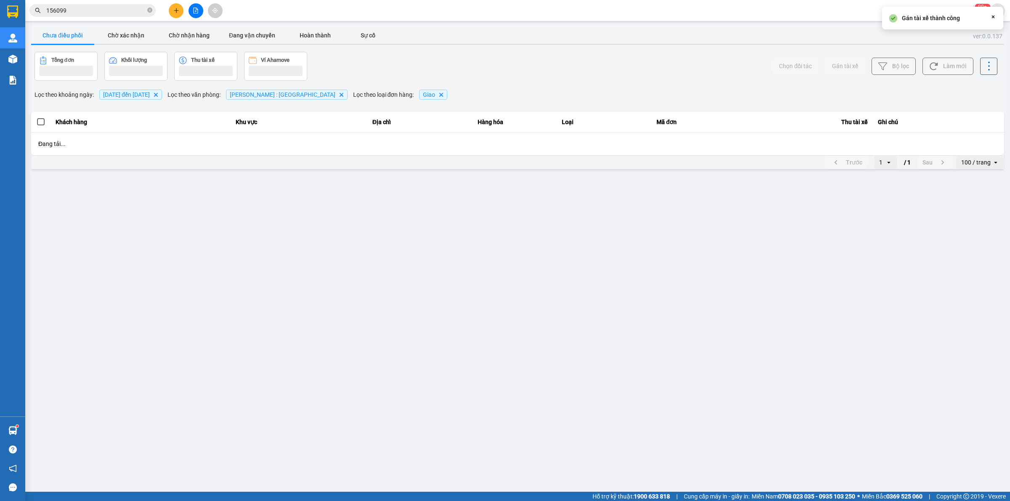
scroll to position [0, 0]
